Goal: Transaction & Acquisition: Subscribe to service/newsletter

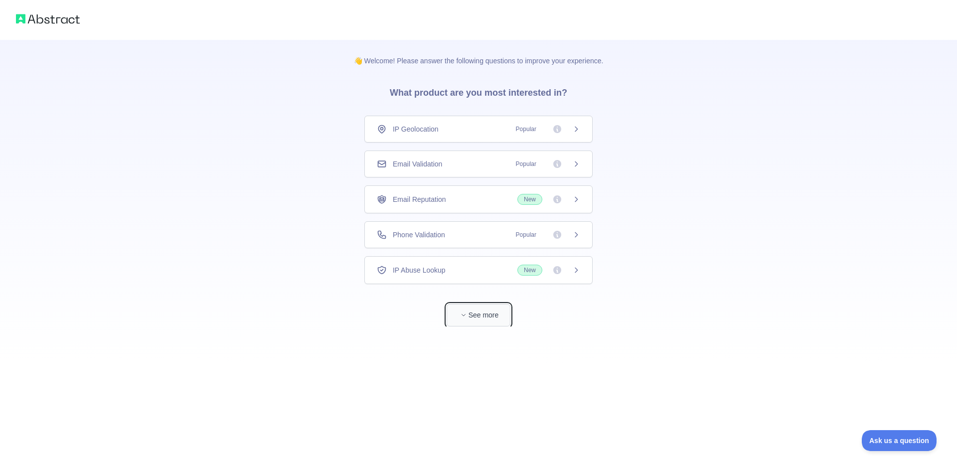
click at [496, 322] on button "See more" at bounding box center [479, 315] width 64 height 22
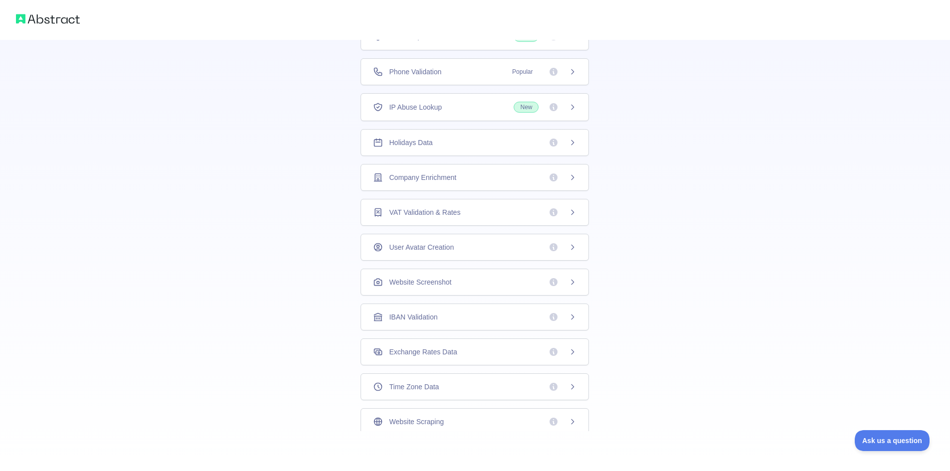
click at [436, 150] on div "Holidays Data" at bounding box center [474, 142] width 228 height 27
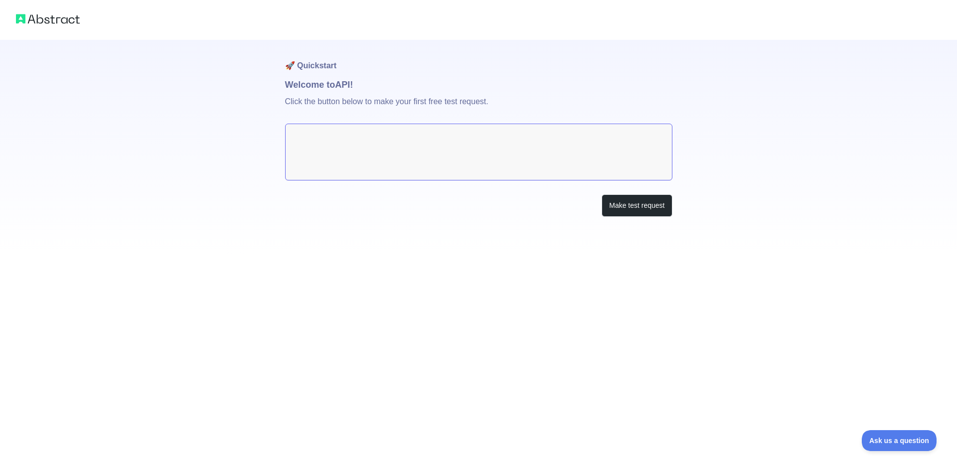
click at [47, 23] on img at bounding box center [48, 19] width 64 height 14
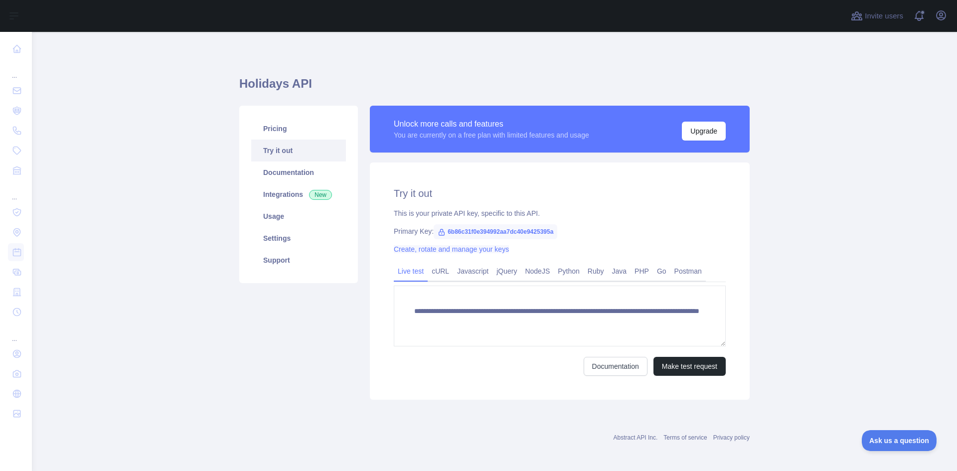
click at [424, 251] on link "Create, rotate and manage your keys" at bounding box center [451, 249] width 115 height 8
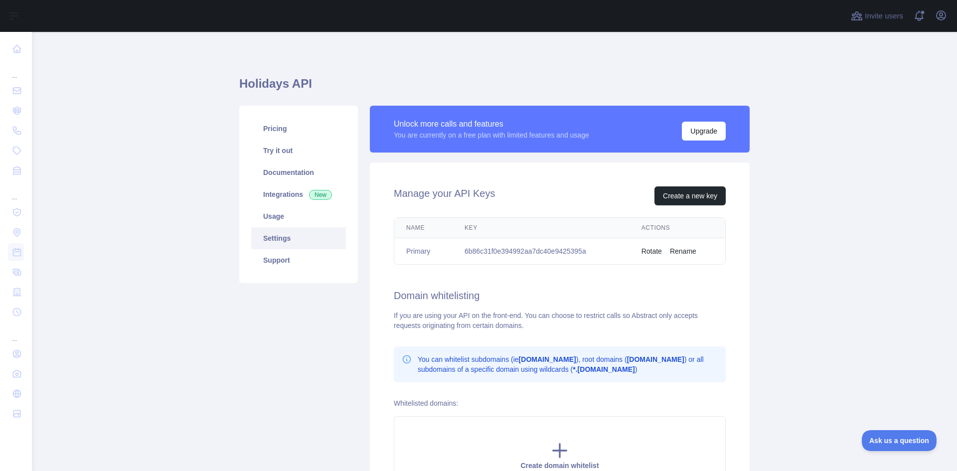
click at [485, 251] on td "6b86c31f0e394992aa7dc40e9425395a" at bounding box center [541, 251] width 177 height 26
copy td "6b86c31f0e394992aa7dc40e9425395a"
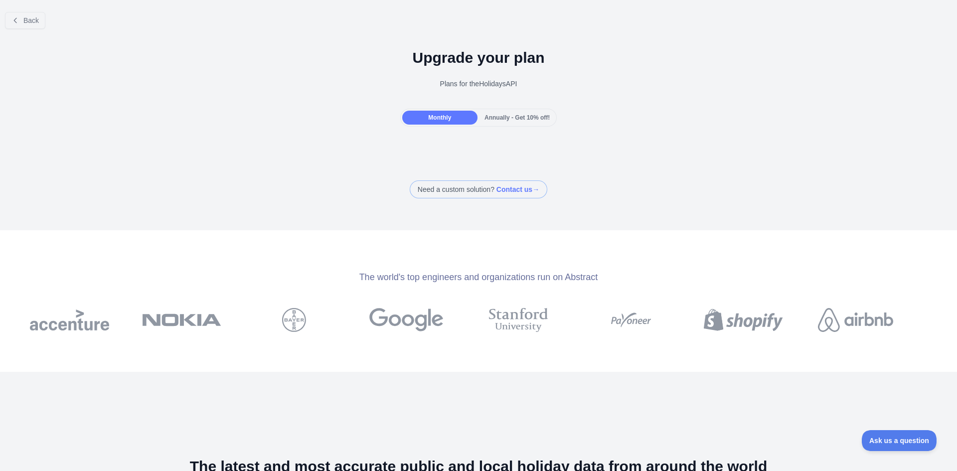
click at [524, 120] on span "Annually - Get 10% off!" at bounding box center [517, 117] width 65 height 7
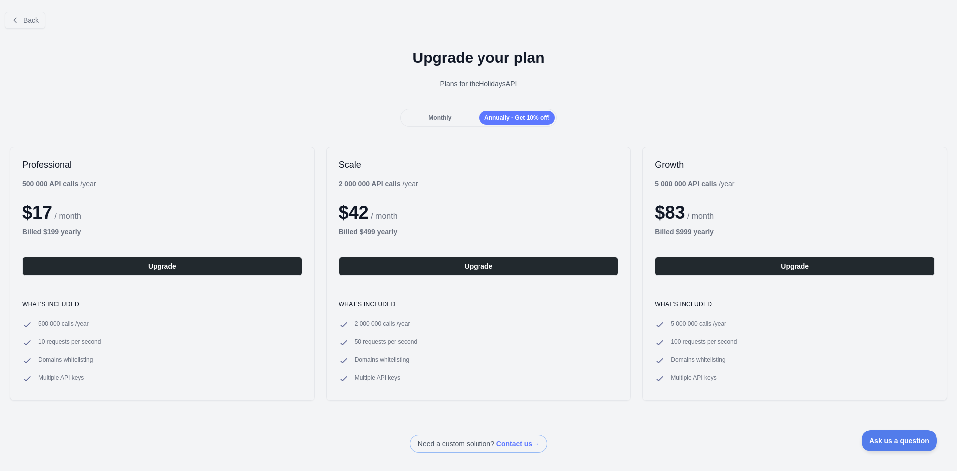
click at [437, 107] on div "Upgrade your plan Plans for the Holidays API" at bounding box center [478, 73] width 957 height 72
click at [437, 118] on span "Monthly" at bounding box center [439, 117] width 23 height 7
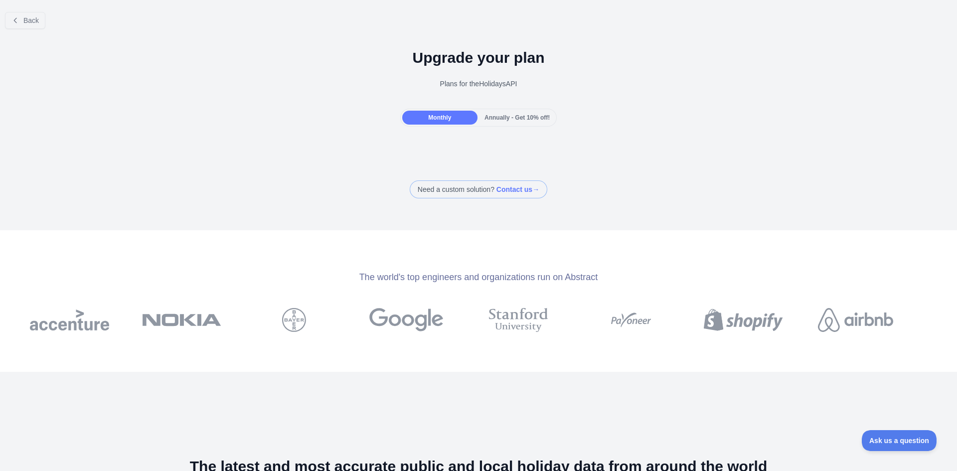
click at [515, 118] on span "Annually - Get 10% off!" at bounding box center [517, 117] width 65 height 7
